Goal: Use online tool/utility: Utilize a website feature to perform a specific function

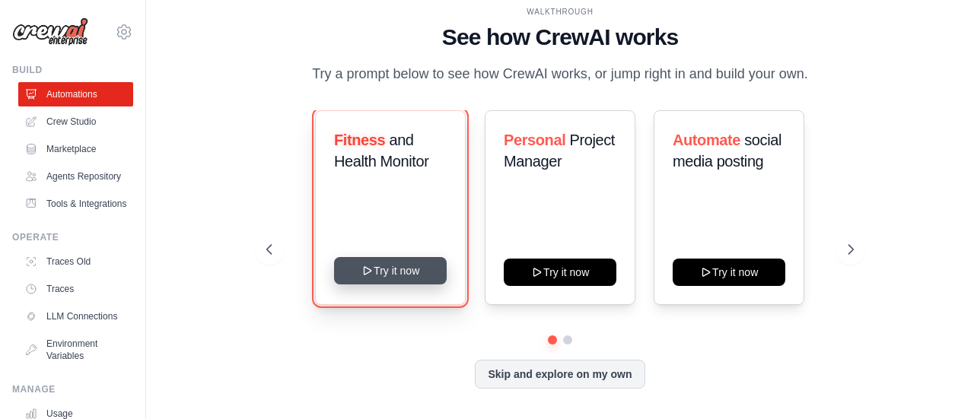
click at [395, 275] on button "Try it now" at bounding box center [390, 270] width 113 height 27
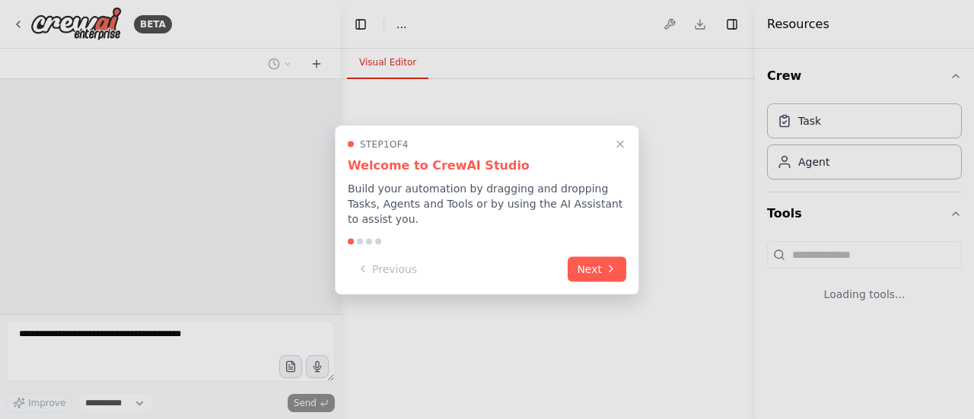
select select "****"
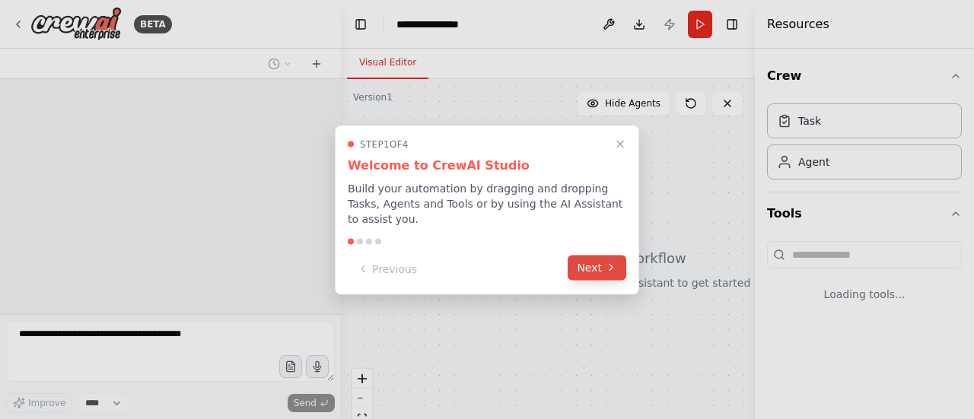
click at [596, 256] on button "Next" at bounding box center [597, 267] width 59 height 25
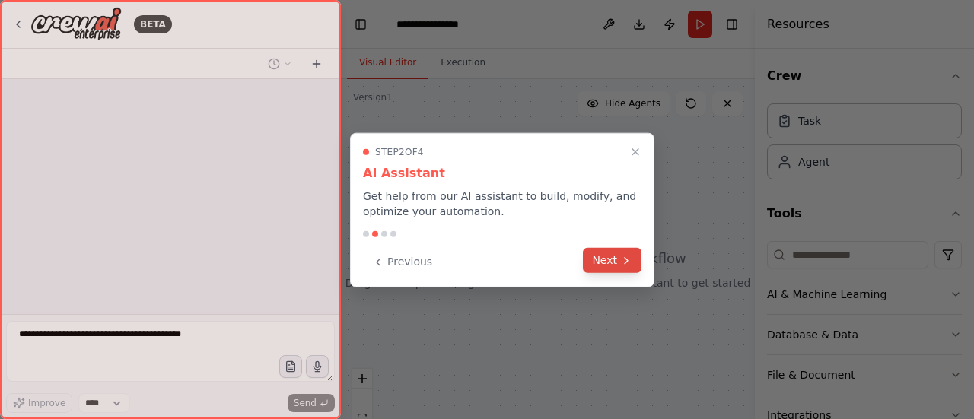
click at [635, 262] on button "Next" at bounding box center [612, 260] width 59 height 25
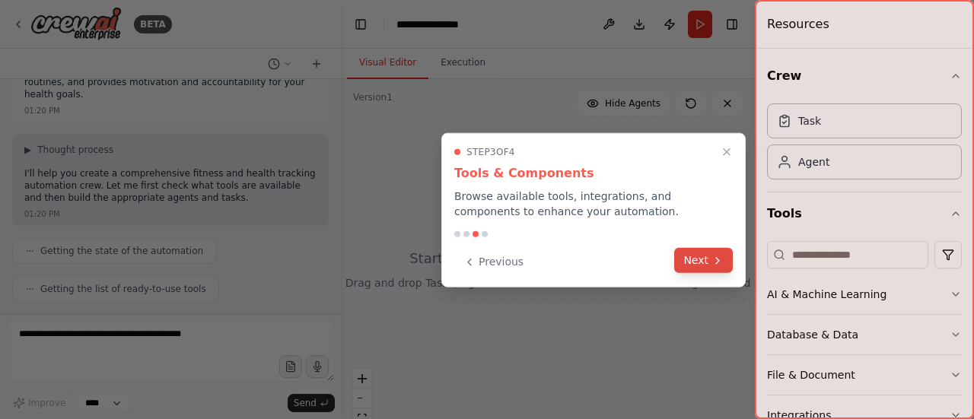
click at [692, 262] on button "Next" at bounding box center [703, 260] width 59 height 25
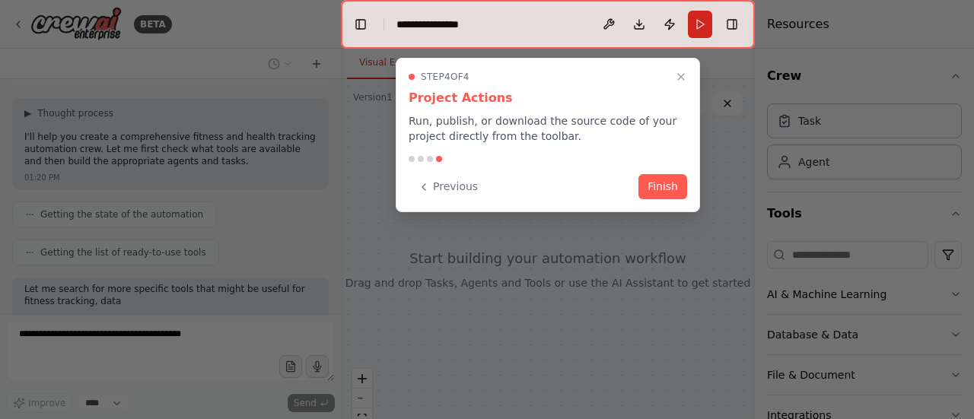
scroll to position [170, 0]
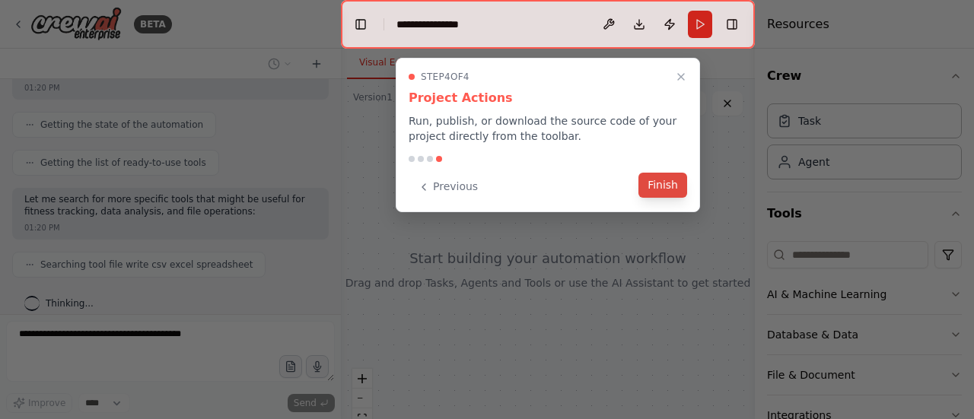
click at [674, 192] on button "Finish" at bounding box center [662, 185] width 49 height 25
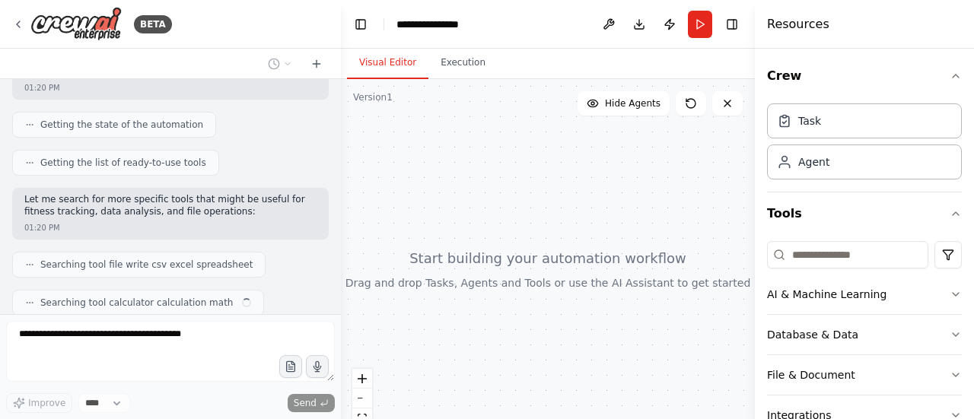
scroll to position [208, 0]
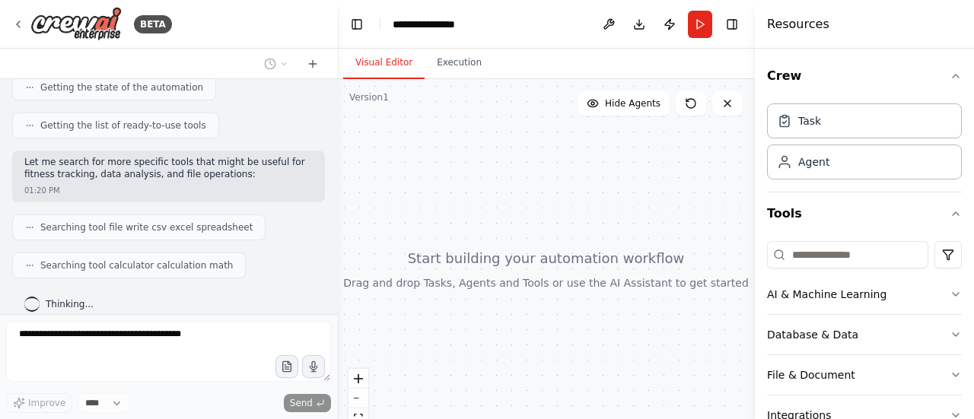
drag, startPoint x: 335, startPoint y: 258, endPoint x: 337, endPoint y: 180, distance: 77.6
click at [337, 180] on div "**********" at bounding box center [487, 209] width 974 height 419
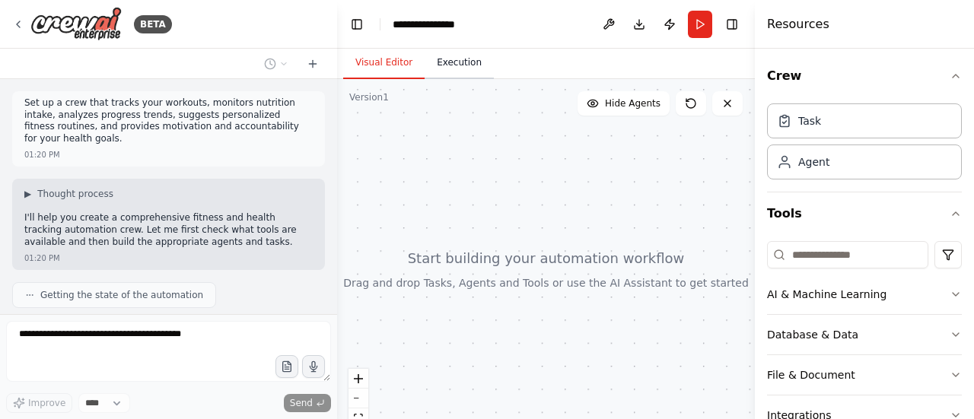
click at [450, 63] on button "Execution" at bounding box center [459, 63] width 69 height 32
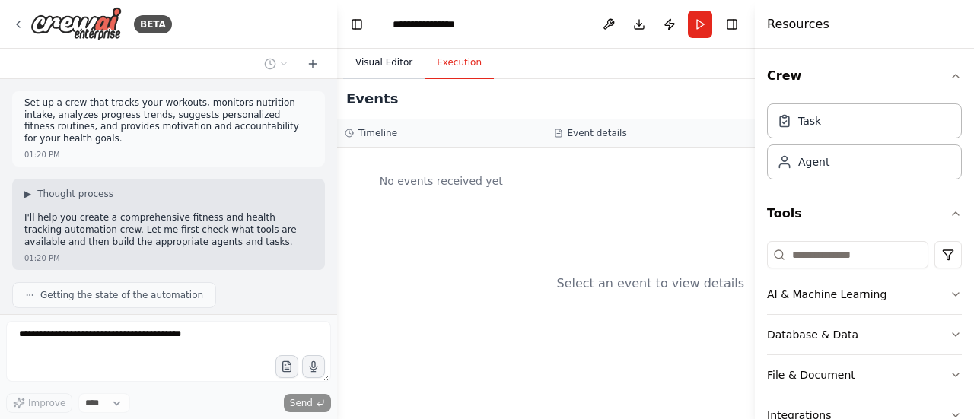
click at [361, 63] on button "Visual Editor" at bounding box center [383, 63] width 81 height 32
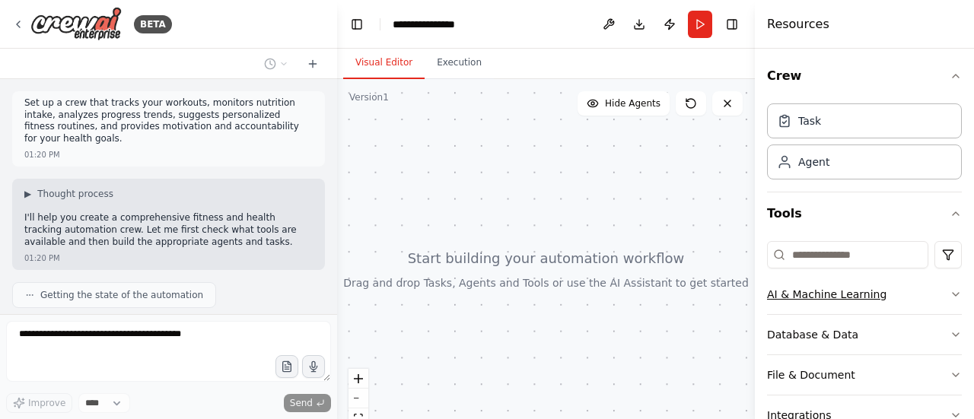
click at [848, 297] on div "AI & Machine Learning" at bounding box center [826, 294] width 119 height 15
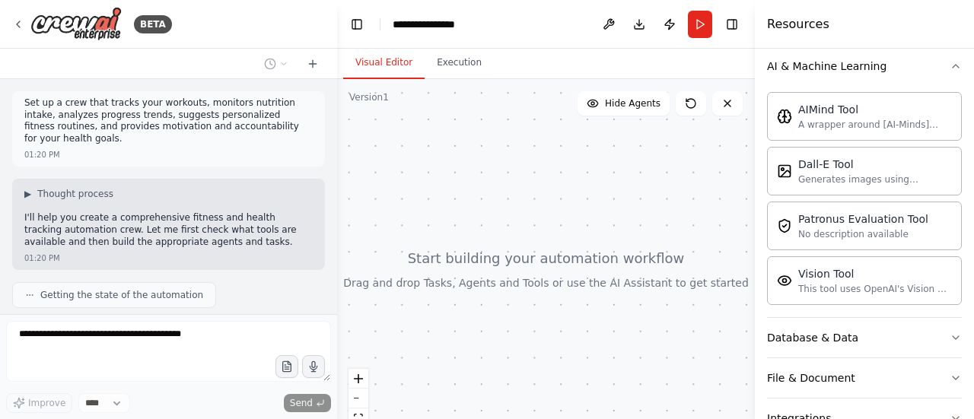
scroll to position [76, 0]
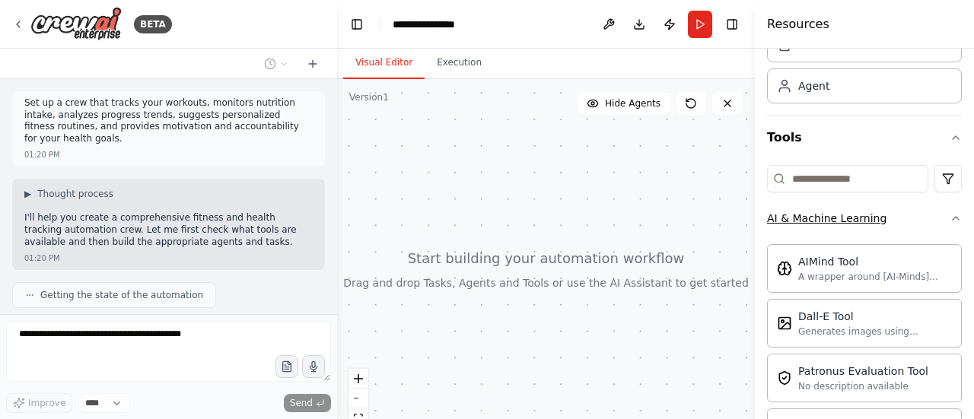
click at [945, 224] on button "AI & Machine Learning" at bounding box center [864, 219] width 195 height 40
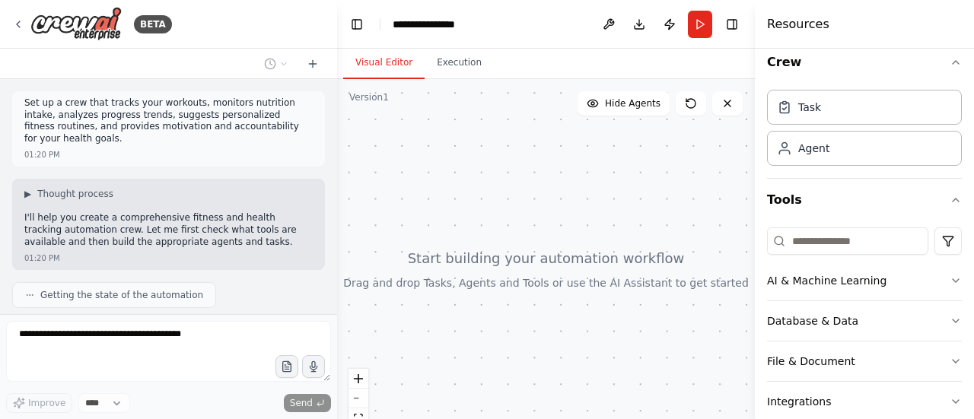
scroll to position [0, 0]
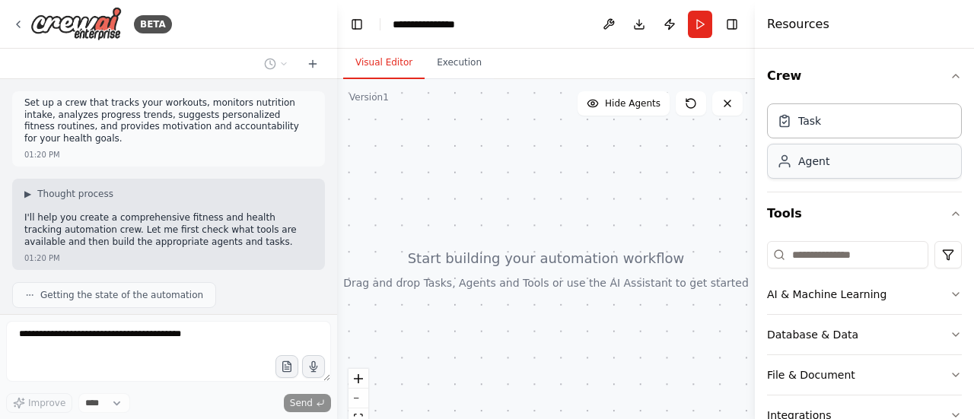
click at [821, 156] on div "Agent" at bounding box center [813, 161] width 31 height 15
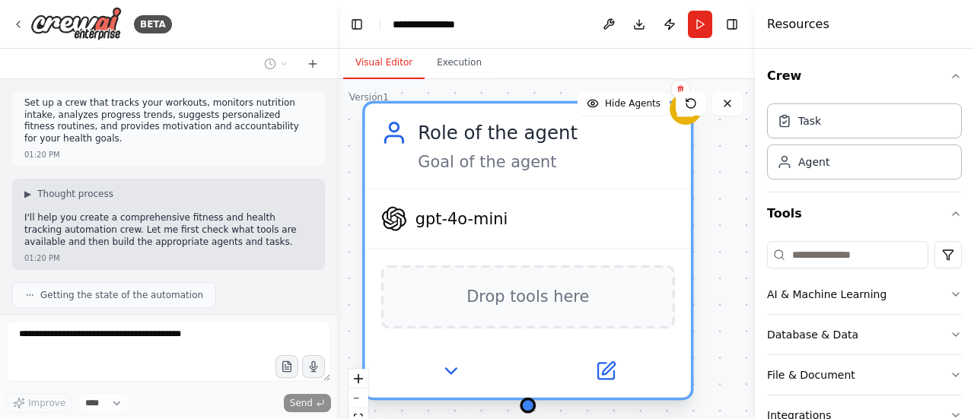
drag, startPoint x: 613, startPoint y: 167, endPoint x: 498, endPoint y: 116, distance: 125.4
click at [498, 116] on div "Role of the agent Goal of the agent" at bounding box center [528, 145] width 326 height 84
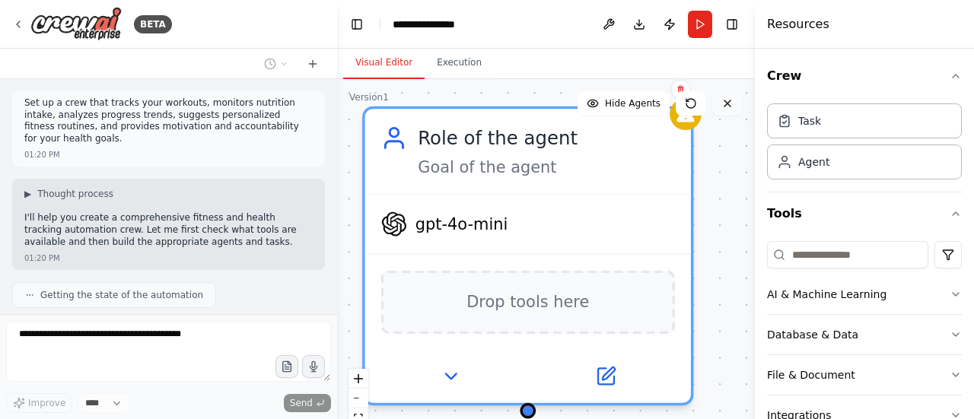
click at [731, 113] on button at bounding box center [727, 103] width 30 height 24
click at [728, 112] on button at bounding box center [727, 103] width 30 height 24
click at [728, 103] on icon at bounding box center [727, 103] width 12 height 12
